Goal: Task Accomplishment & Management: Understand process/instructions

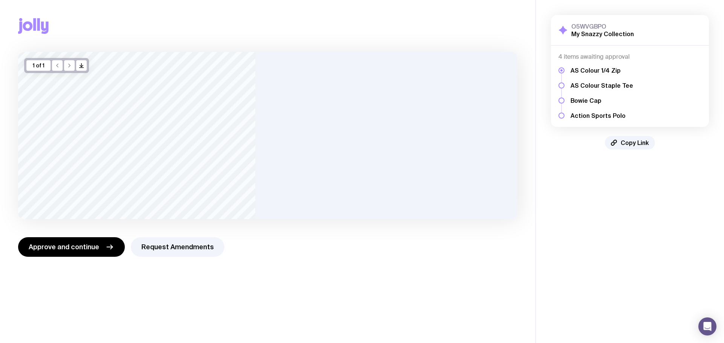
click at [252, 86] on h5 "AS Colour Staple Tee" at bounding box center [601, 86] width 63 height 8
click at [252, 85] on div at bounding box center [561, 86] width 6 height 6
click at [252, 88] on h5 "AS Colour Staple Tee" at bounding box center [601, 86] width 63 height 8
click at [252, 135] on span "Copy Link" at bounding box center [635, 143] width 28 height 8
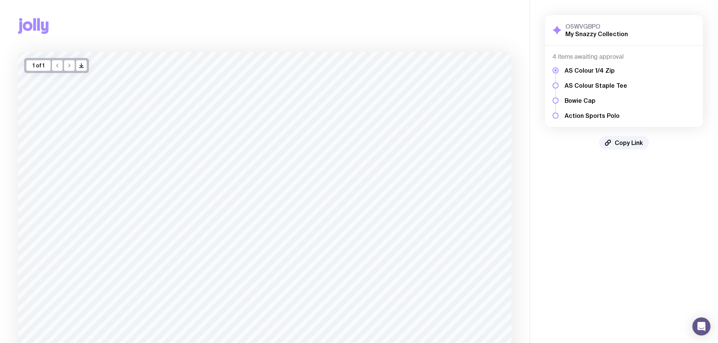
click at [565, 87] on h5 "AS Colour Staple Tee" at bounding box center [596, 86] width 63 height 8
click at [568, 86] on h5 "AS Colour Staple Tee" at bounding box center [596, 86] width 63 height 8
click at [554, 85] on div at bounding box center [556, 86] width 6 height 6
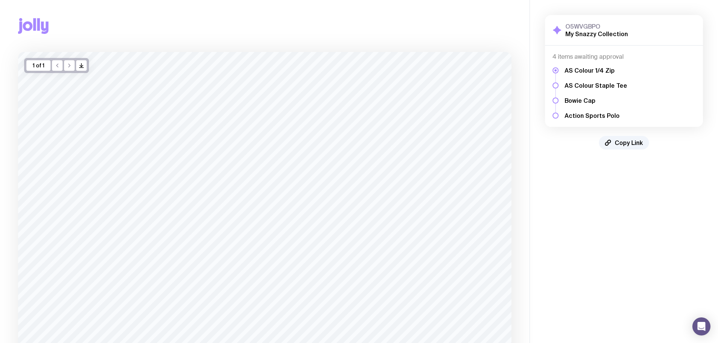
drag, startPoint x: 37, startPoint y: 67, endPoint x: 41, endPoint y: 67, distance: 4.9
click at [38, 67] on div "1 of 1" at bounding box center [38, 65] width 24 height 11
click at [80, 66] on icon "button" at bounding box center [81, 67] width 3 height 2
click at [556, 86] on div at bounding box center [556, 86] width 6 height 6
click at [557, 87] on div at bounding box center [556, 86] width 6 height 6
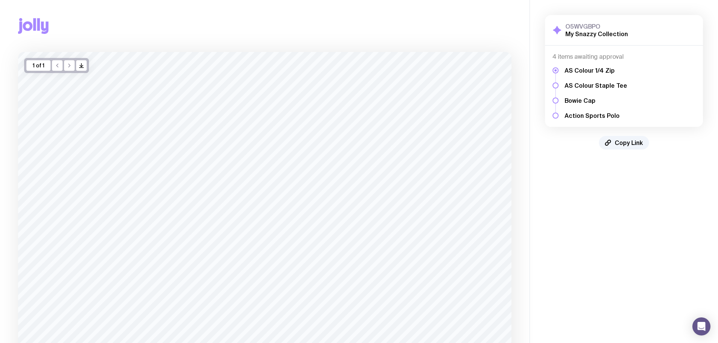
click at [557, 87] on div at bounding box center [556, 86] width 6 height 6
click at [558, 99] on div at bounding box center [556, 101] width 6 height 6
click at [559, 117] on div "AS Colour 1/4 Zip AS Colour Staple Tee Bowie Cap Action Sports Polo" at bounding box center [624, 90] width 143 height 59
click at [659, 120] on div "4 items awaiting approval AS Colour 1/4 Zip AS Colour Staple Tee Bowie Cap Acti…" at bounding box center [624, 86] width 158 height 81
click at [631, 141] on span "Copy Link" at bounding box center [629, 143] width 28 height 8
